Goal: Book appointment/travel/reservation

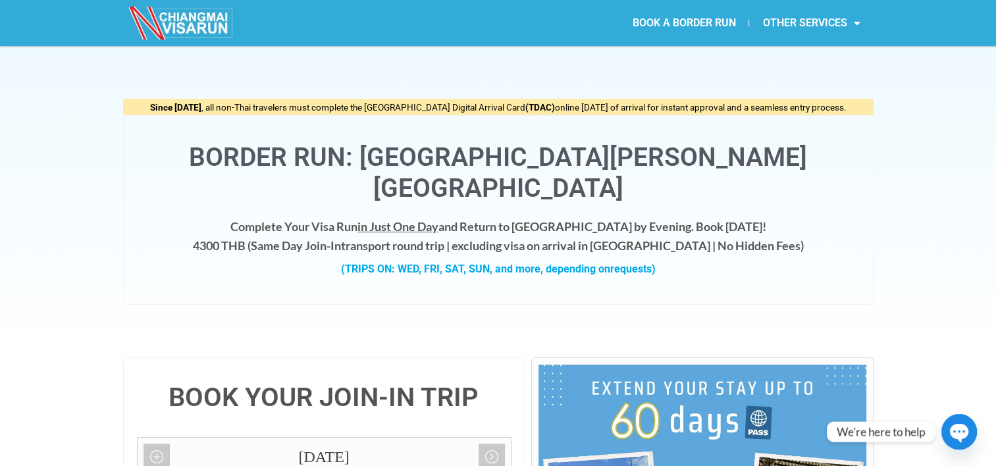
click at [721, 26] on link "BOOK A BORDER RUN" at bounding box center [684, 23] width 130 height 30
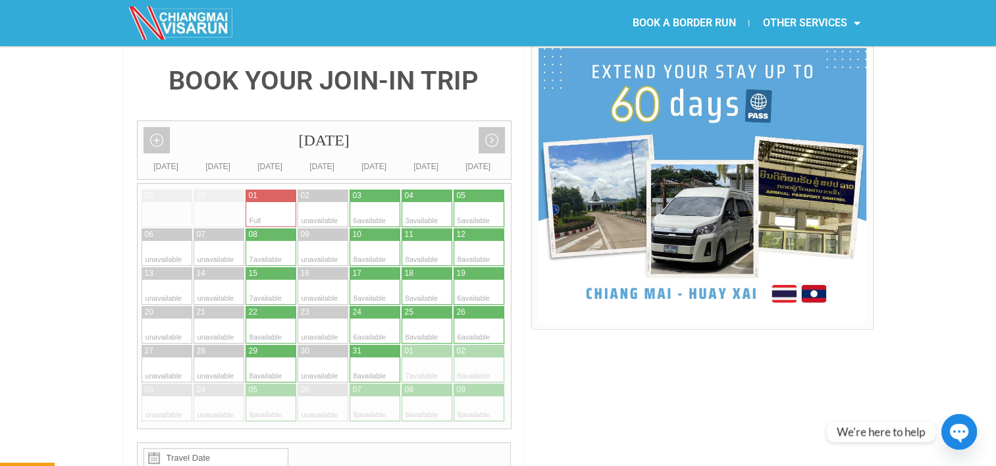
scroll to position [325, 0]
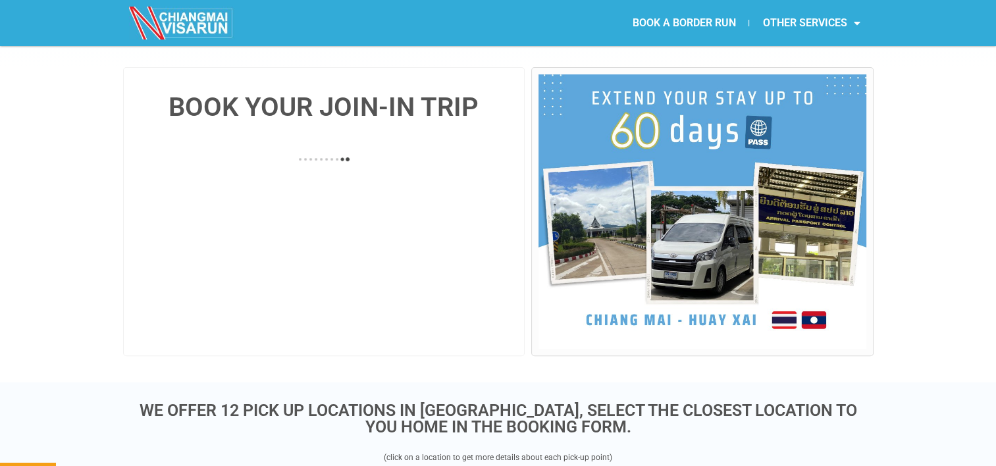
scroll to position [284, 0]
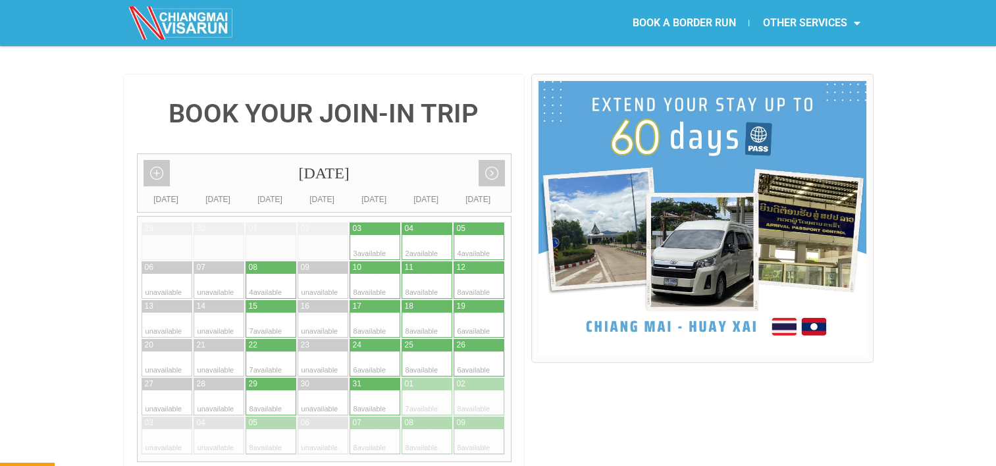
click at [371, 274] on div at bounding box center [363, 286] width 26 height 25
type input "10 October 2025"
radio input "true"
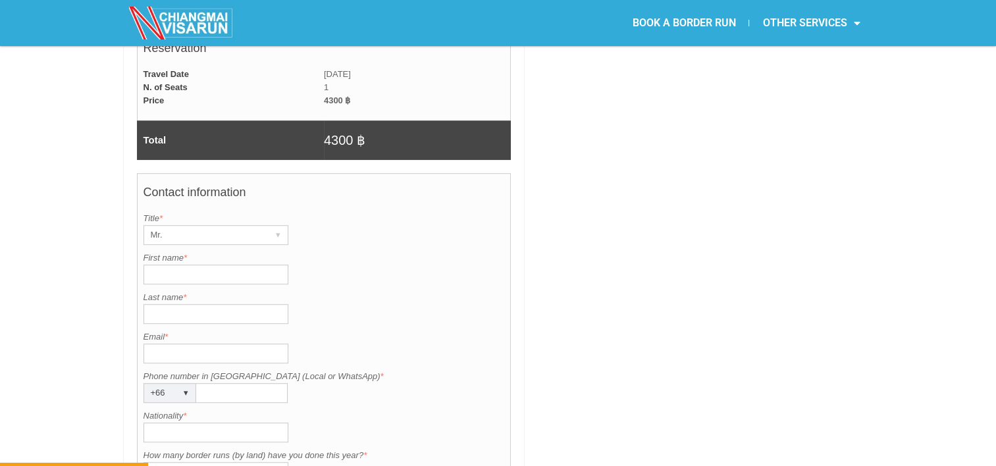
scroll to position [924, 0]
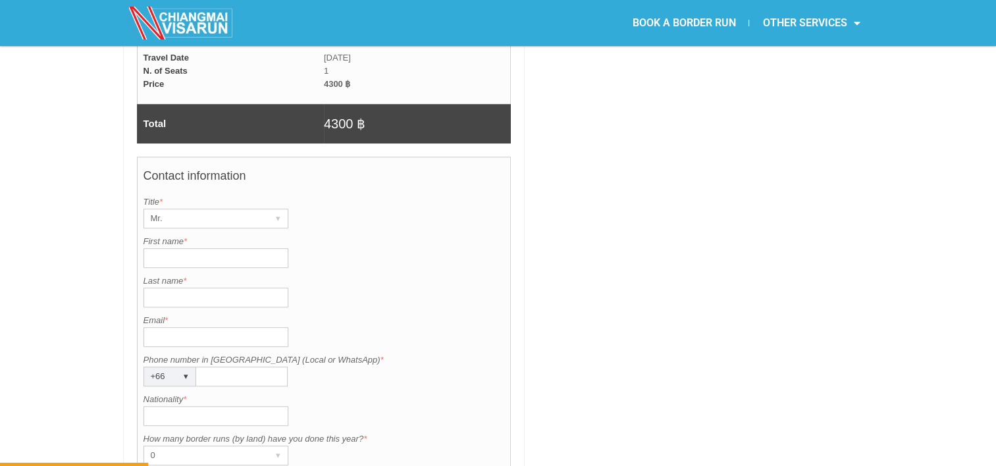
click at [210, 248] on input "First name *" at bounding box center [216, 258] width 145 height 20
type input "Dohoon"
click at [209, 288] on input "Last name *" at bounding box center [216, 298] width 145 height 20
type input "Kim"
click at [187, 406] on input "Nationality *" at bounding box center [216, 416] width 145 height 20
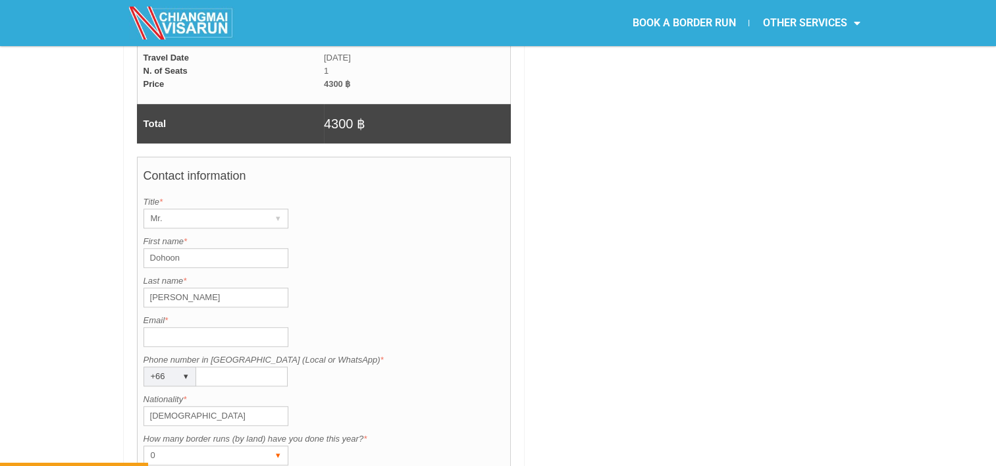
type input "Korean"
click at [161, 446] on div "0" at bounding box center [203, 455] width 118 height 18
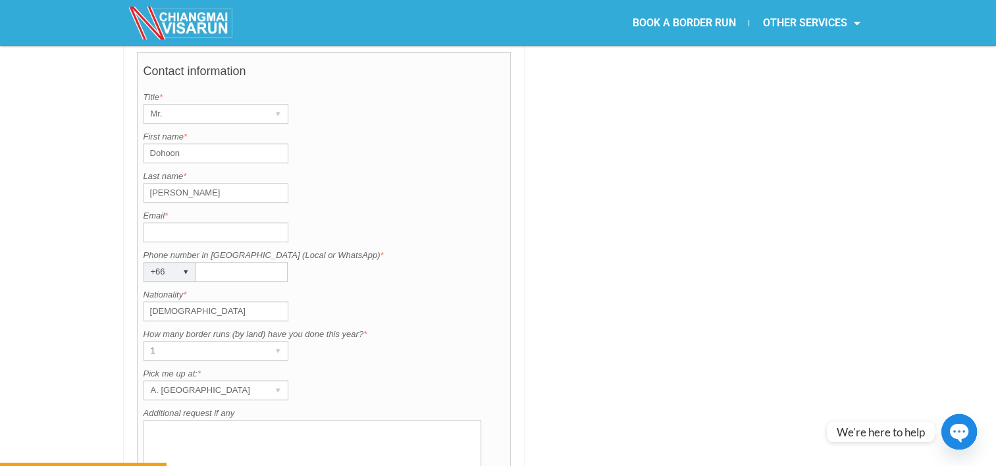
scroll to position [1045, 0]
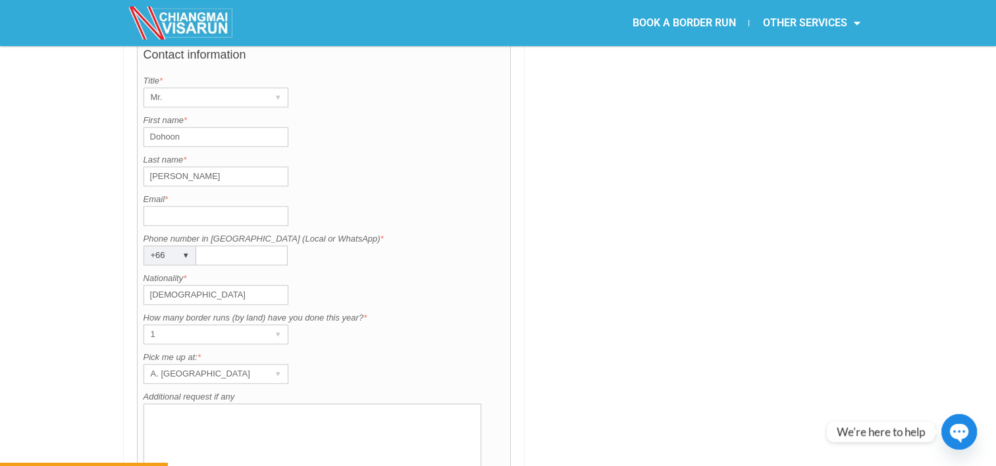
click at [242, 206] on input "Email *" at bounding box center [216, 216] width 145 height 20
type input "qqmh671220@naver.com"
click at [221, 246] on input "Phone number in Thailand (Local or WhatsApp) *" at bounding box center [241, 256] width 91 height 20
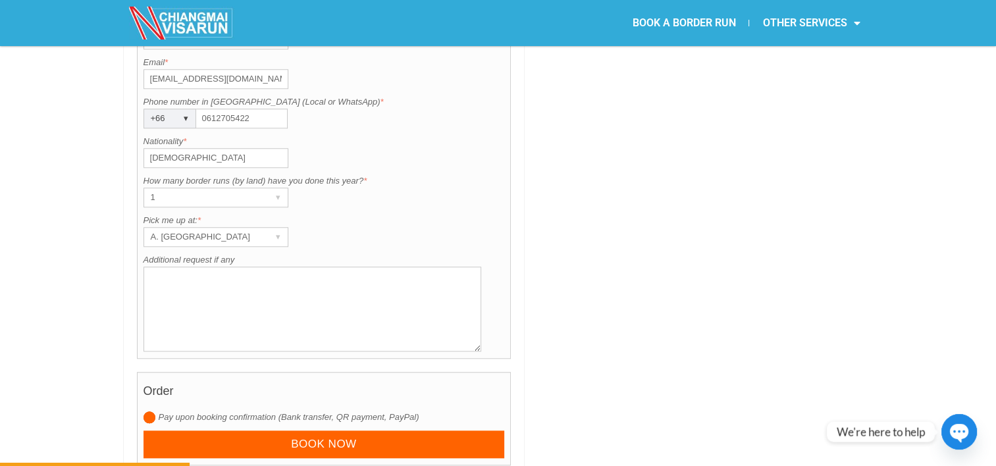
scroll to position [1207, 0]
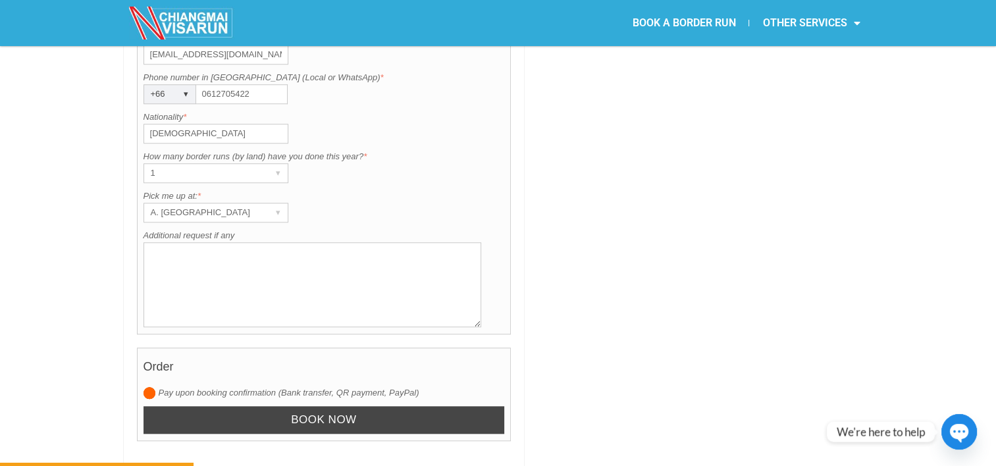
type input "0612705422"
click at [363, 406] on input "Book now" at bounding box center [324, 420] width 361 height 28
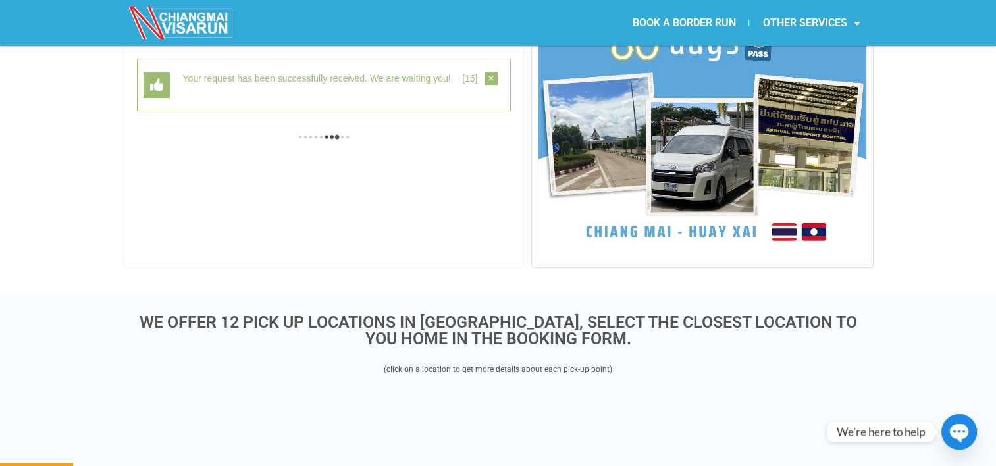
scroll to position [340, 0]
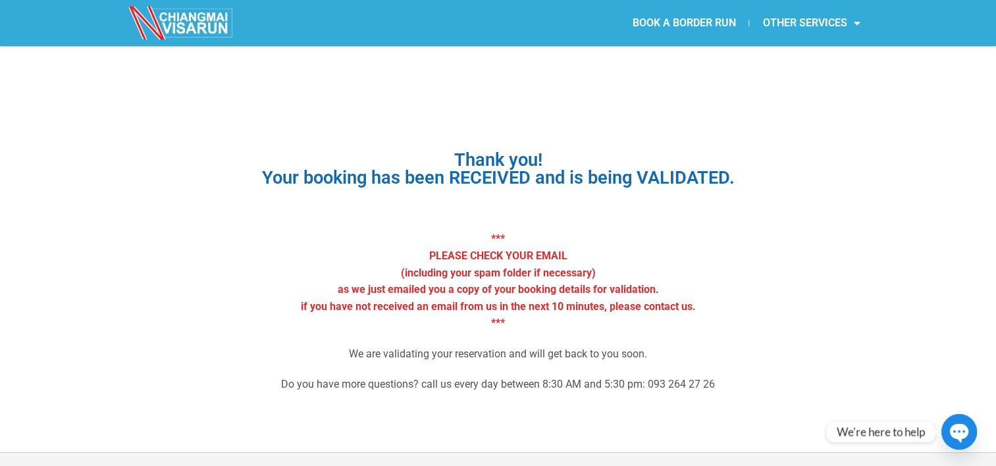
click at [814, 87] on section "Thank you! Your booking has been RECEIVED and is being VALIDATED. *** PLEASE CH…" at bounding box center [498, 240] width 691 height 348
click at [646, 15] on link "BOOK A BORDER RUN" at bounding box center [684, 23] width 130 height 30
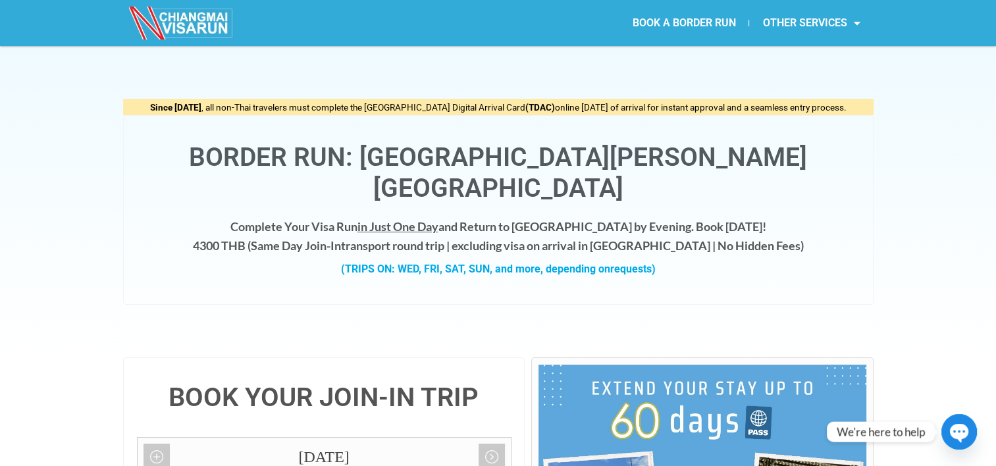
click at [906, 235] on div "Since May 1, 2025 , all non-Thai travelers must complete the Thailand Digital A…" at bounding box center [498, 201] width 996 height 311
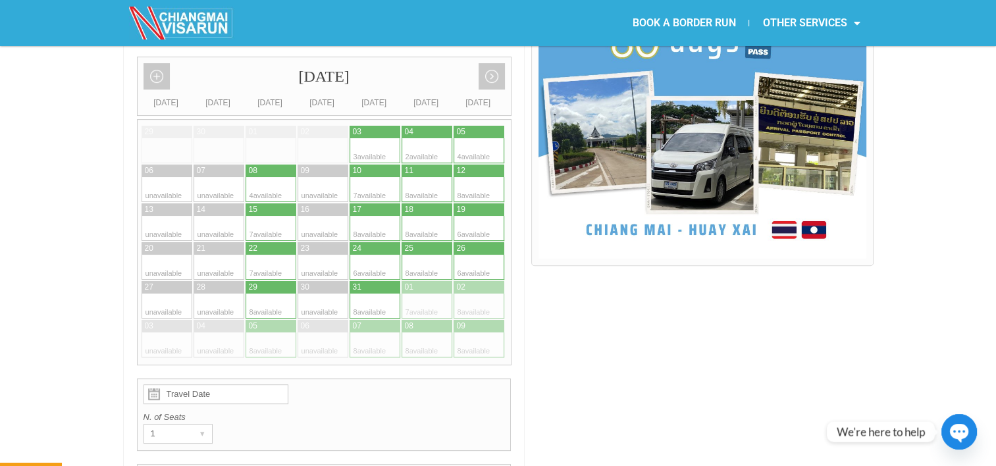
scroll to position [379, 0]
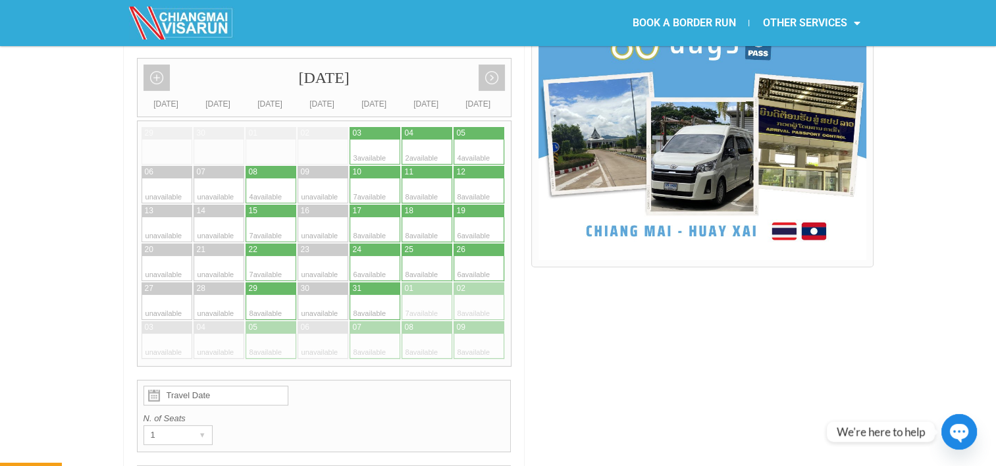
click at [671, 37] on link "BOOK A BORDER RUN" at bounding box center [684, 23] width 130 height 30
